Goal: Check status: Check status

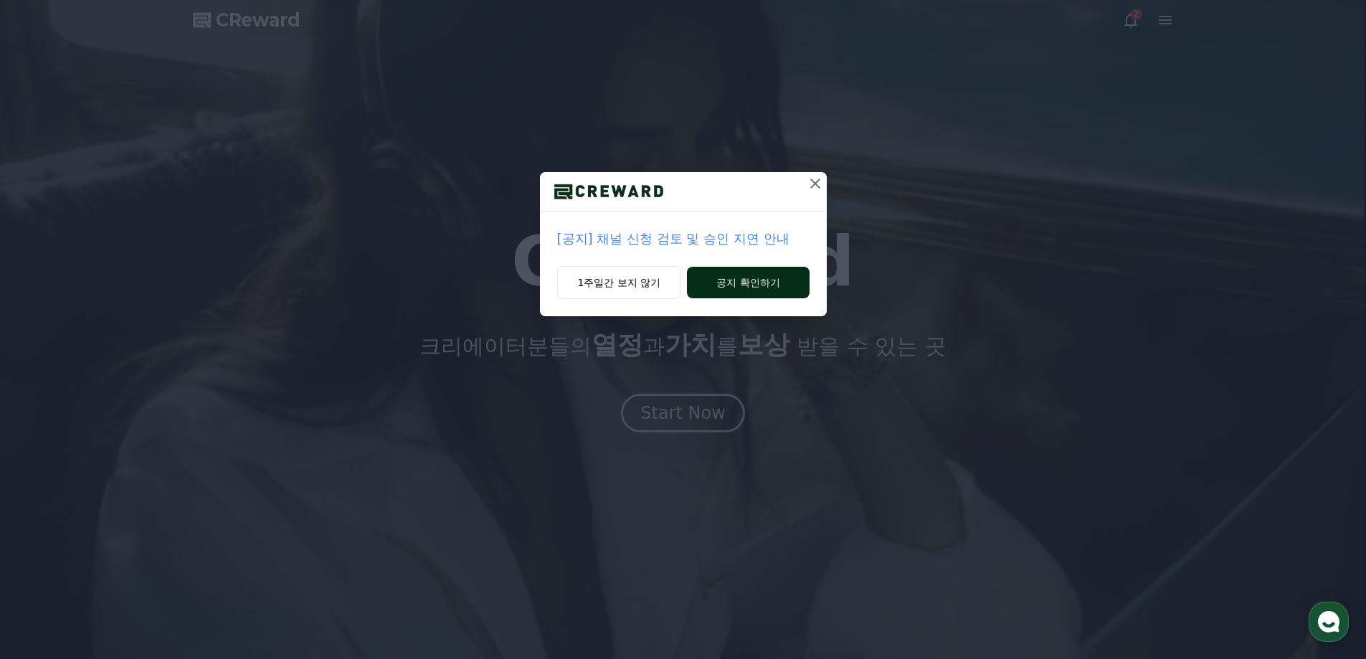
click at [737, 281] on button "공지 확인하기" at bounding box center [748, 283] width 122 height 32
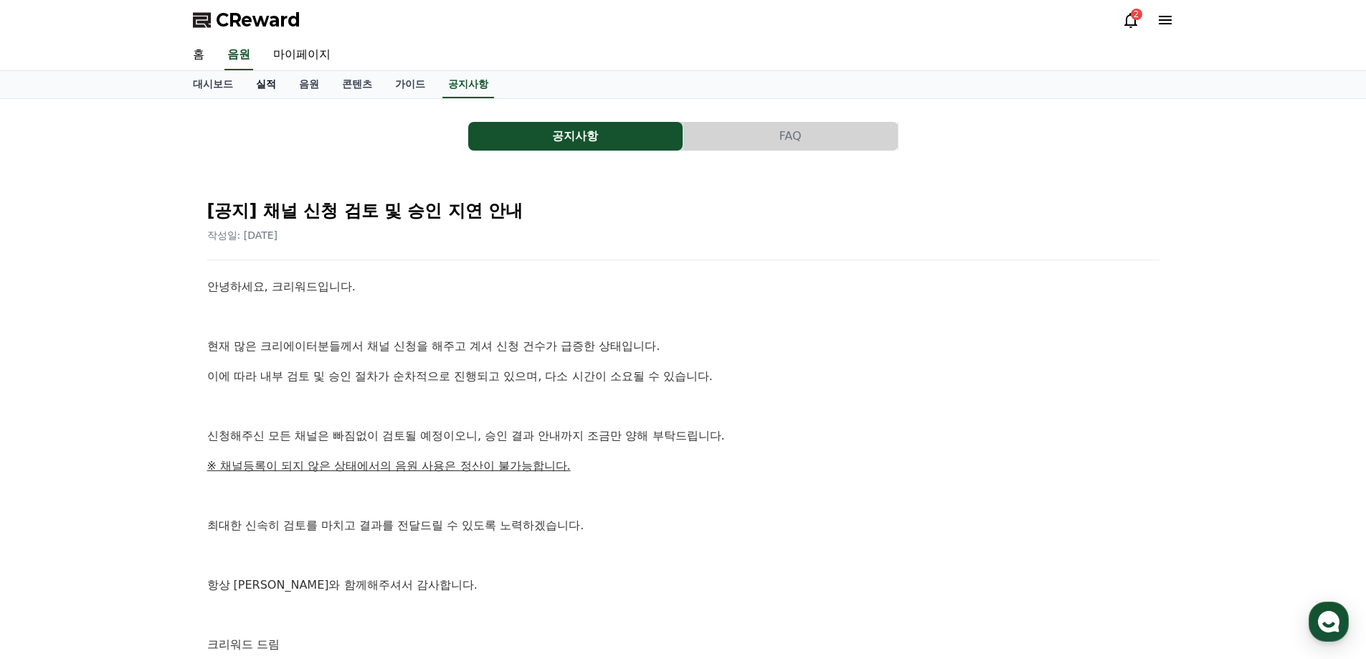
click at [266, 85] on link "실적" at bounding box center [266, 84] width 43 height 27
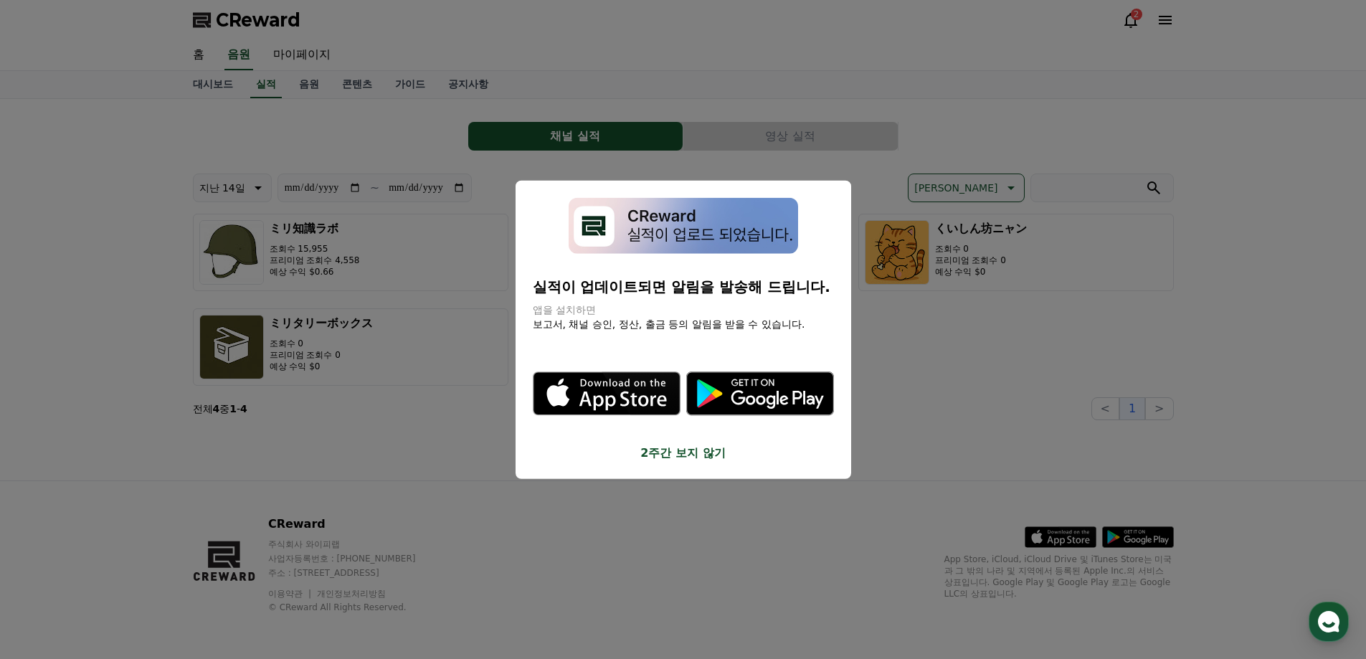
click at [667, 57] on button "close modal" at bounding box center [683, 329] width 1366 height 659
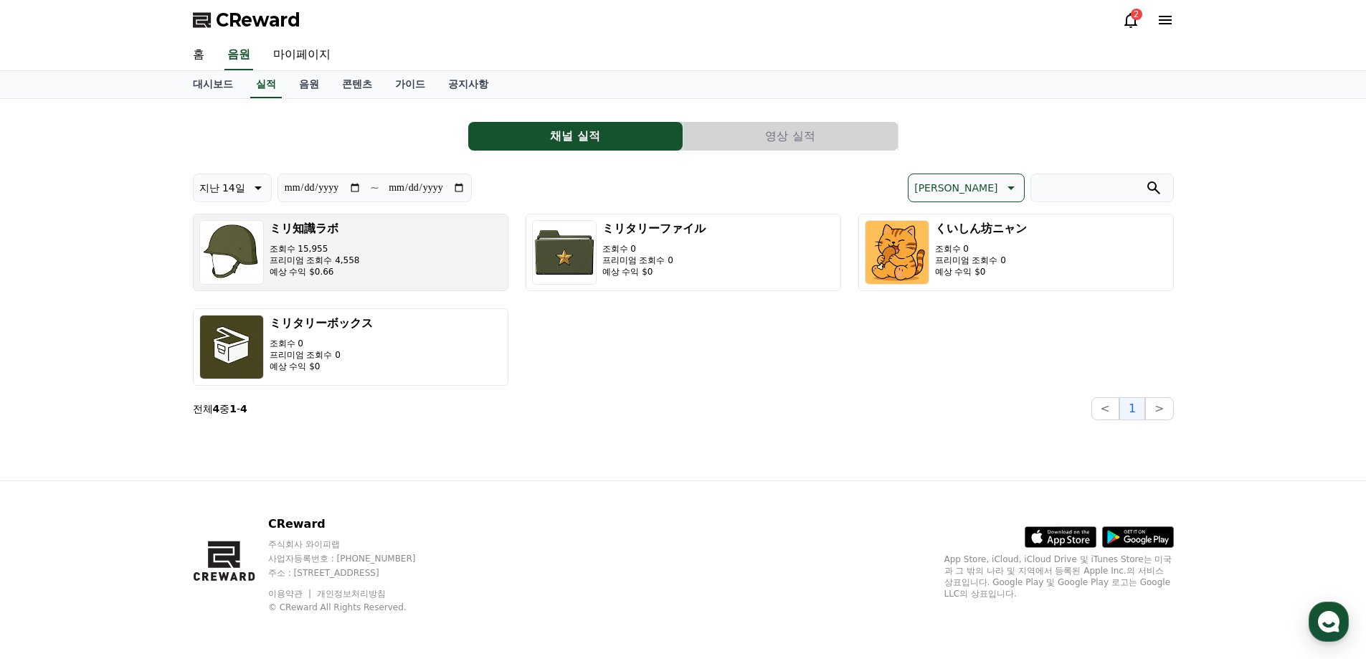
click at [371, 269] on button "ミリ知識ラボ 조회수 15,955 프리미엄 조회수 4,558 예상 수익 $0.66" at bounding box center [351, 252] width 316 height 77
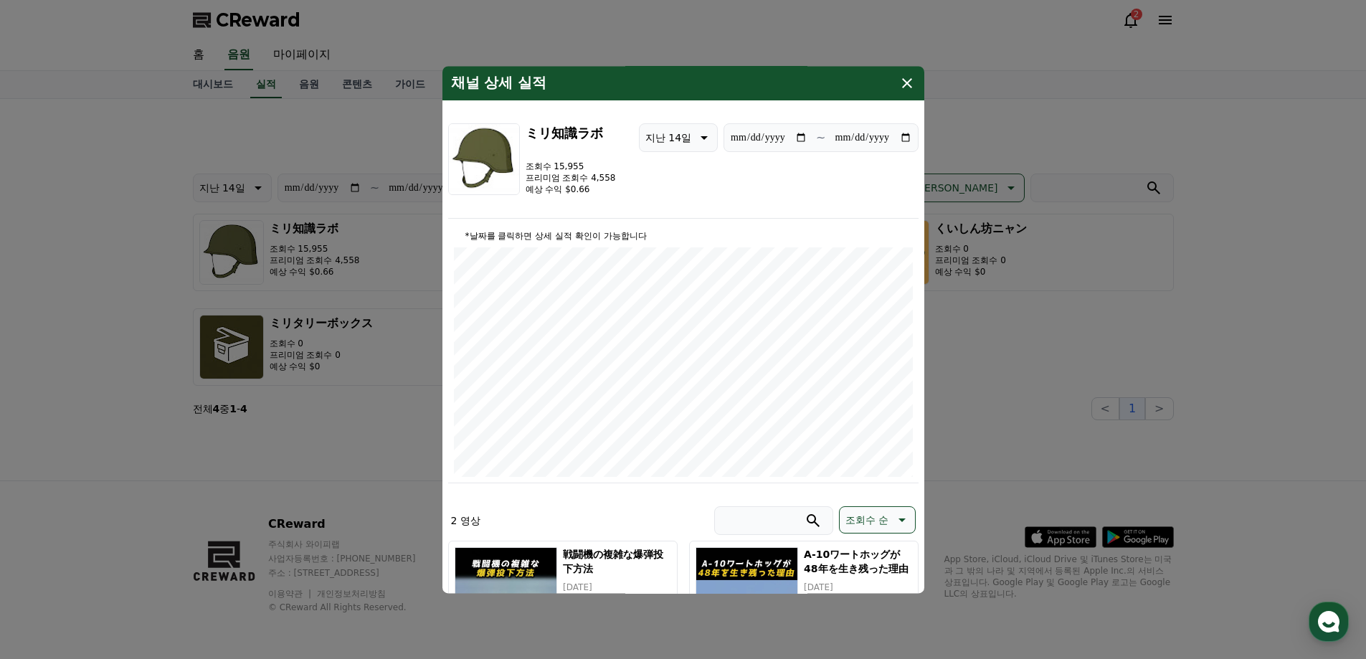
click at [901, 81] on icon "modal" at bounding box center [907, 83] width 17 height 17
